Goal: Information Seeking & Learning: Learn about a topic

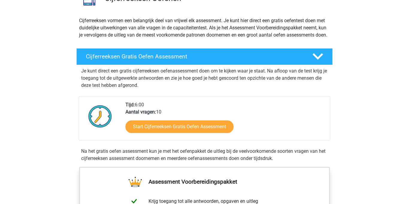
scroll to position [57, 0]
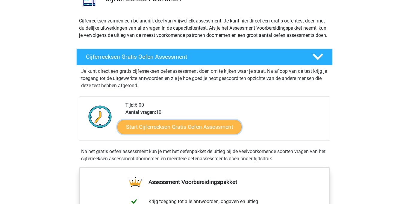
click at [167, 132] on link "Start Cijferreeksen Gratis Oefen Assessment" at bounding box center [179, 126] width 124 height 14
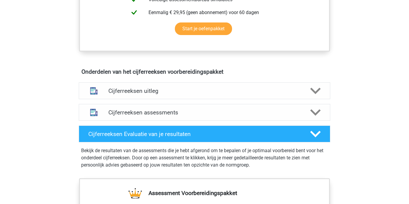
scroll to position [301, 0]
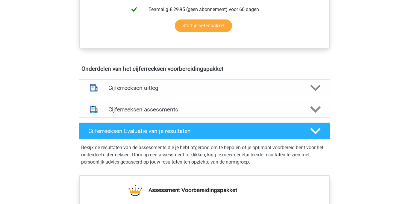
click at [253, 113] on h4 "Cijferreeksen assessments" at bounding box center [204, 109] width 192 height 7
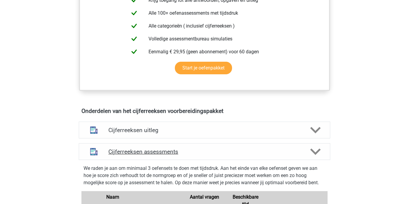
scroll to position [258, 0]
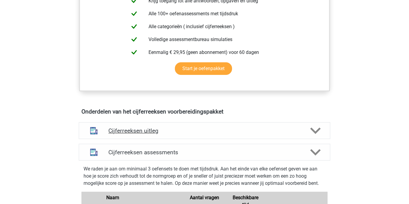
click at [296, 134] on h4 "Cijferreeksen uitleg" at bounding box center [204, 130] width 192 height 7
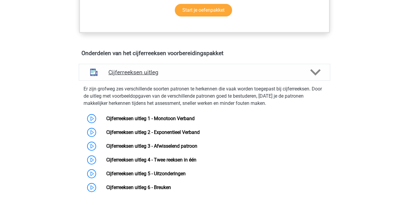
scroll to position [317, 0]
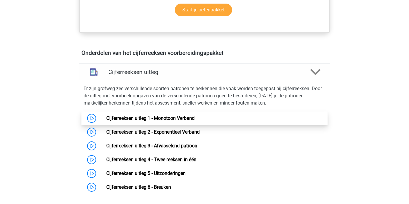
click at [144, 121] on link "Cijferreeksen uitleg 1 - Monotoon Verband" at bounding box center [150, 118] width 88 height 6
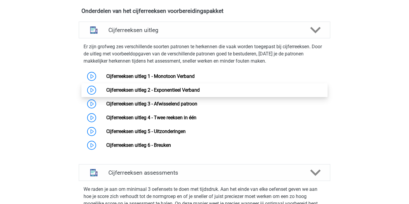
scroll to position [358, 0]
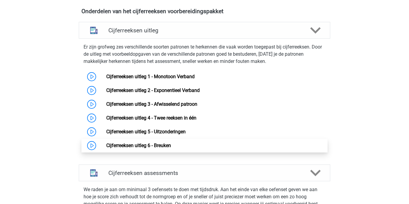
click at [106, 148] on link "Cijferreeksen uitleg 6 - Breuken" at bounding box center [138, 145] width 65 height 6
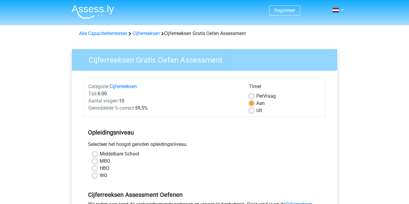
click at [100, 162] on label "MBO" at bounding box center [105, 160] width 10 height 7
click at [95, 162] on input "MBO" at bounding box center [94, 160] width 5 height 6
radio input "true"
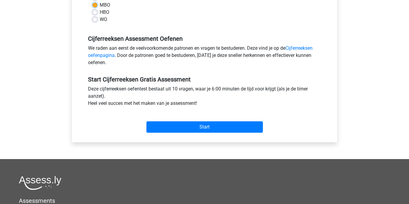
scroll to position [157, 0]
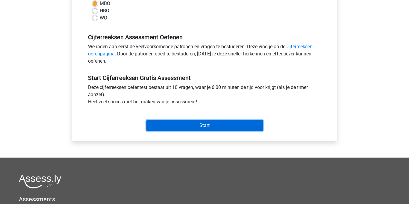
click at [200, 122] on input "Start" at bounding box center [204, 125] width 116 height 11
